Goal: Navigation & Orientation: Understand site structure

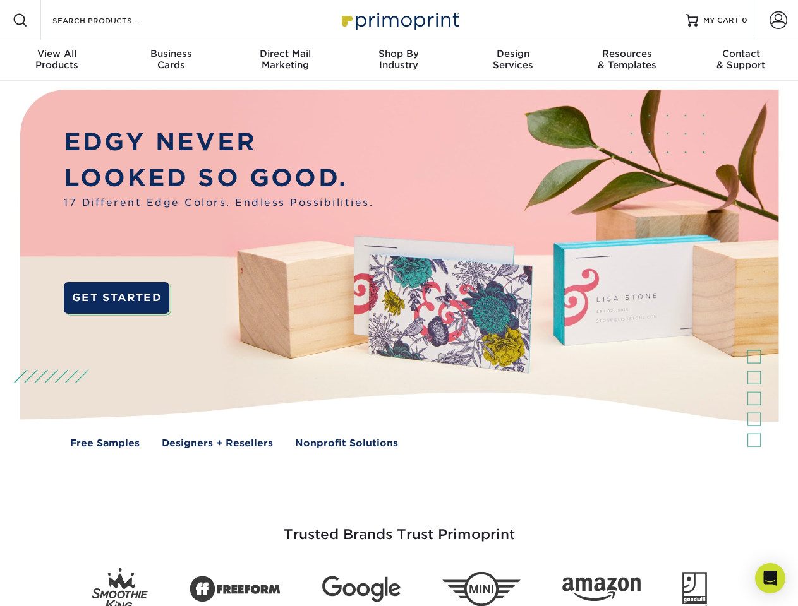
click at [398, 303] on img at bounding box center [398, 278] width 789 height 395
click at [20, 20] on span at bounding box center [20, 20] width 15 height 15
click at [777, 20] on span at bounding box center [778, 20] width 18 height 18
click at [57, 61] on div "View All Products" at bounding box center [57, 59] width 114 height 23
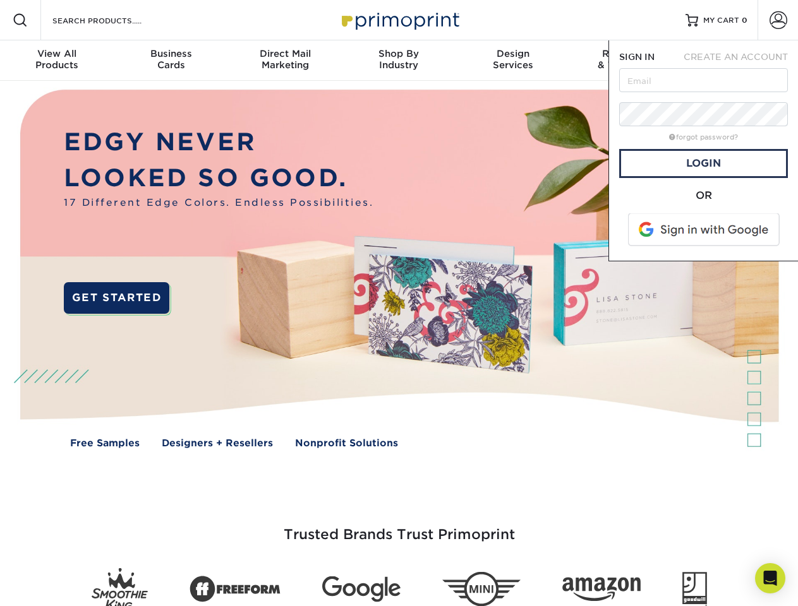
click at [171, 61] on div "Business Cards" at bounding box center [171, 59] width 114 height 23
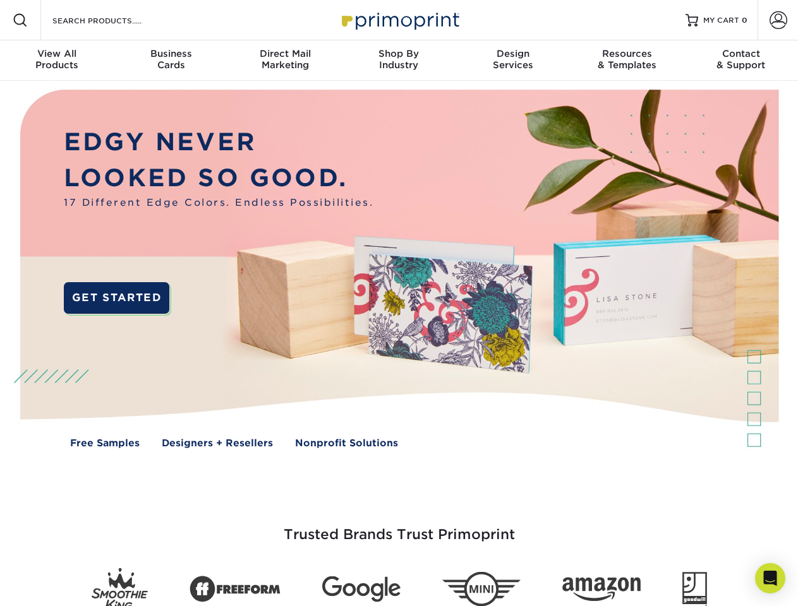
click at [285, 61] on div "Direct Mail Marketing" at bounding box center [285, 59] width 114 height 23
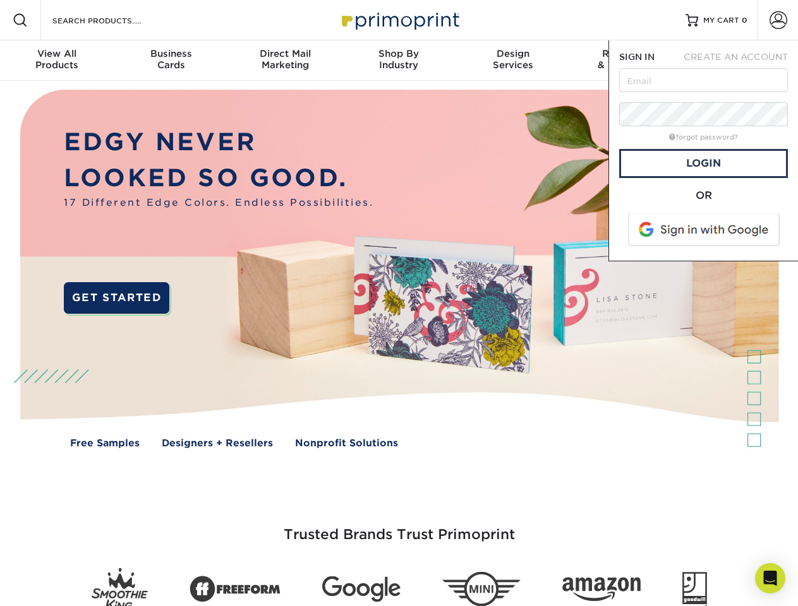
click at [398, 61] on div "Shop By Industry" at bounding box center [399, 59] width 114 height 23
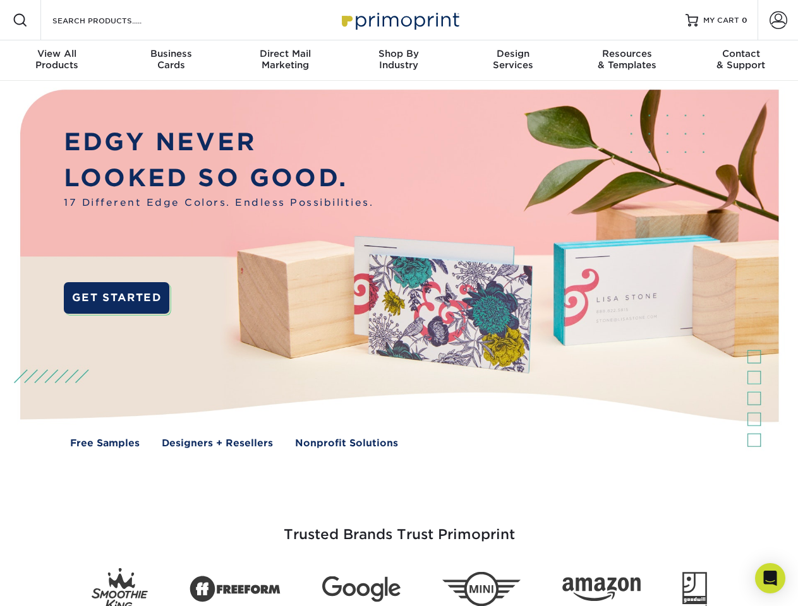
click at [513, 61] on div "Design Services" at bounding box center [513, 59] width 114 height 23
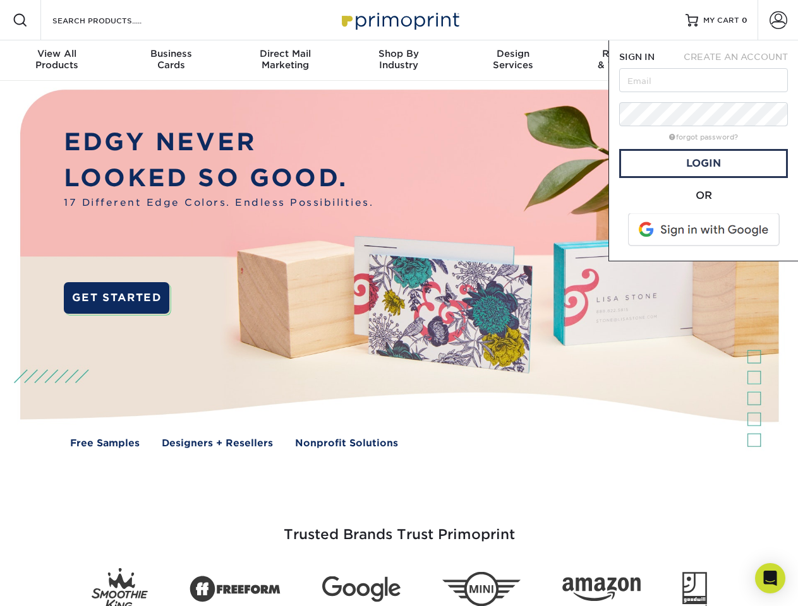
click at [626, 61] on span "SIGN IN" at bounding box center [636, 57] width 35 height 10
click at [741, 61] on div "Contact & Support" at bounding box center [741, 59] width 114 height 23
